Goal: Use online tool/utility: Utilize a website feature to perform a specific function

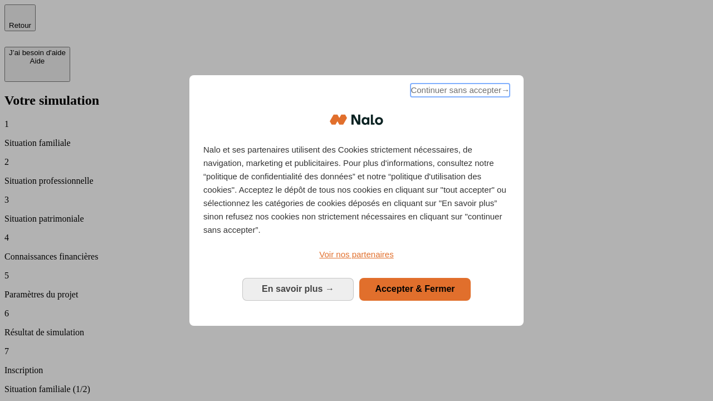
click at [459, 92] on span "Continuer sans accepter →" at bounding box center [460, 90] width 99 height 13
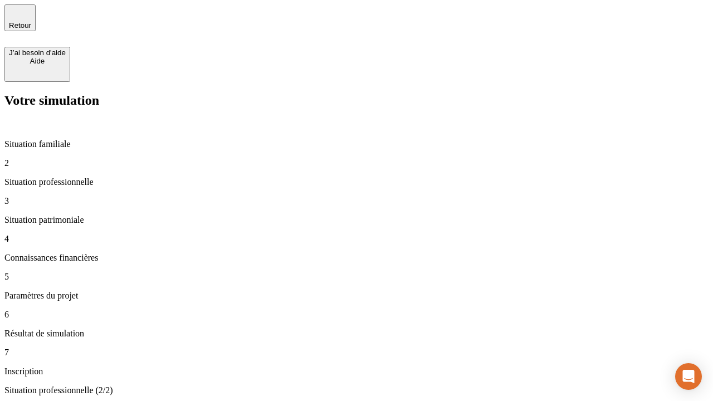
type input "30 000"
type input "0"
type input "1 000"
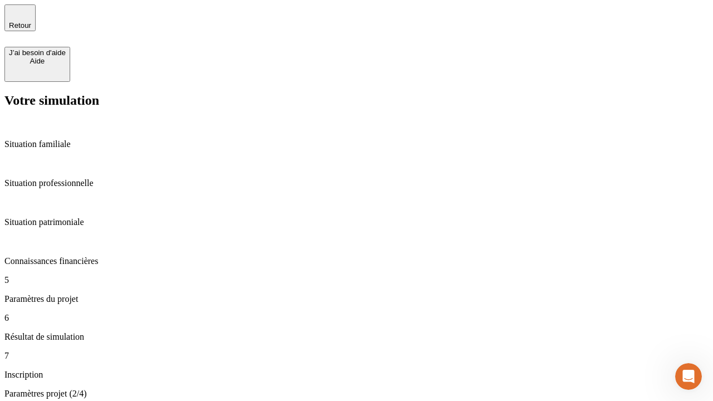
type input "40"
type input "200 000"
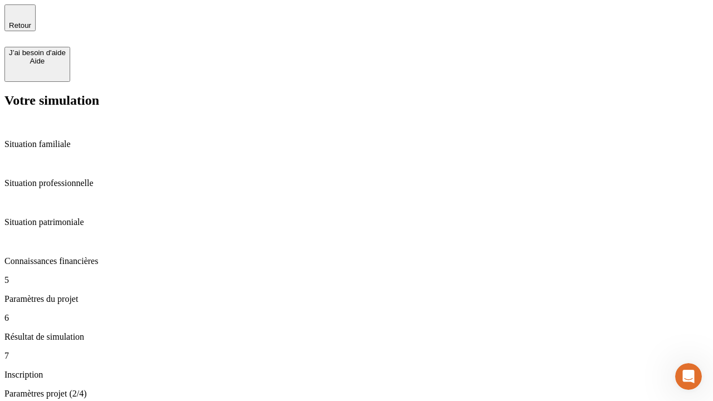
type input "640"
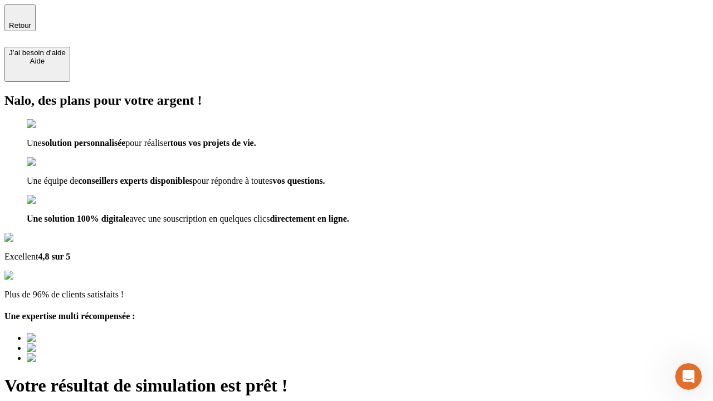
type input "[EMAIL_ADDRESS][DOMAIN_NAME]"
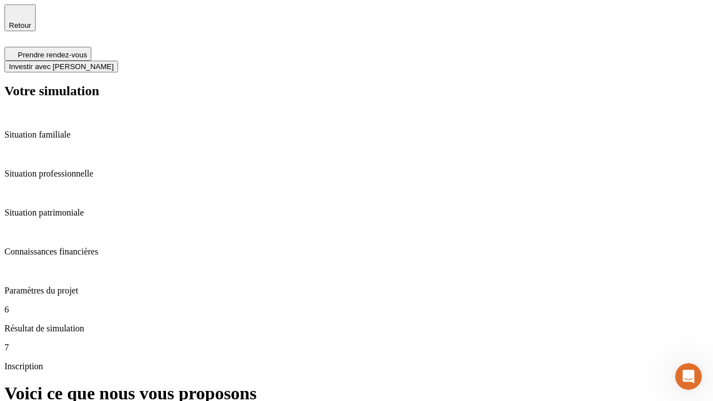
click at [114, 62] on span "Investir avec [PERSON_NAME]" at bounding box center [61, 66] width 105 height 8
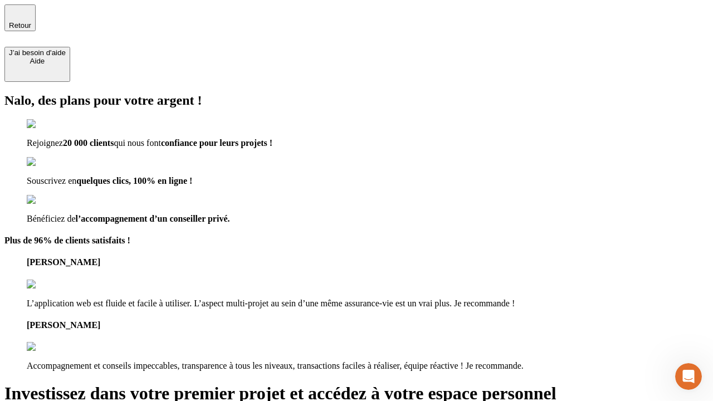
type input "abc"
